Goal: Navigation & Orientation: Understand site structure

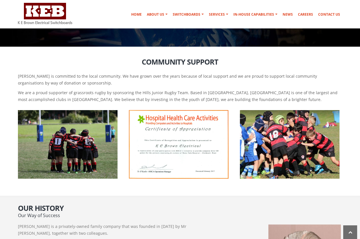
scroll to position [301, 0]
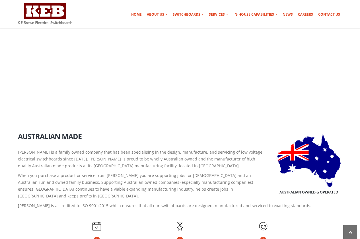
scroll to position [450, 0]
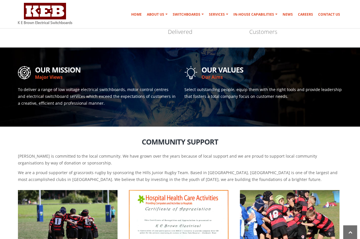
scroll to position [222, 0]
